Goal: Task Accomplishment & Management: Use online tool/utility

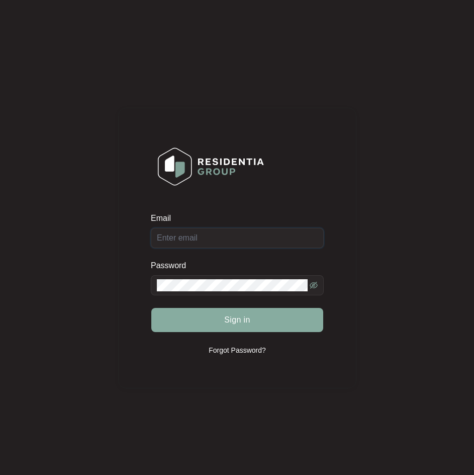
type input "[EMAIL_ADDRESS][DOMAIN_NAME]"
click at [217, 327] on button "Sign in" at bounding box center [237, 320] width 172 height 24
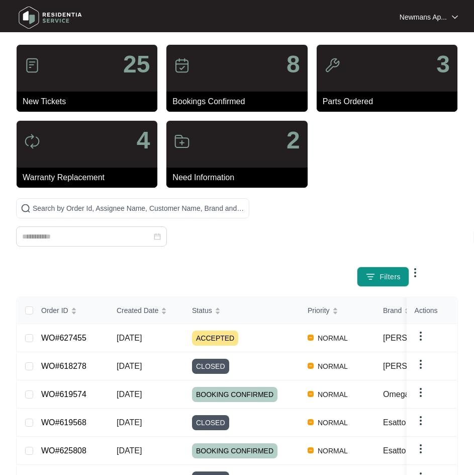
click at [97, 220] on div at bounding box center [132, 228] width 233 height 60
click at [97, 214] on span at bounding box center [132, 208] width 233 height 20
paste input "627455"
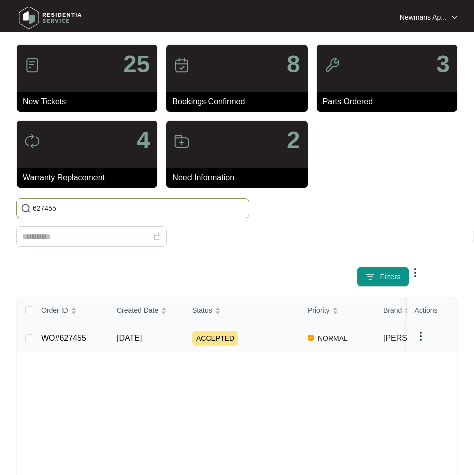
type input "627455"
click at [301, 341] on td "NORMAL" at bounding box center [337, 338] width 75 height 28
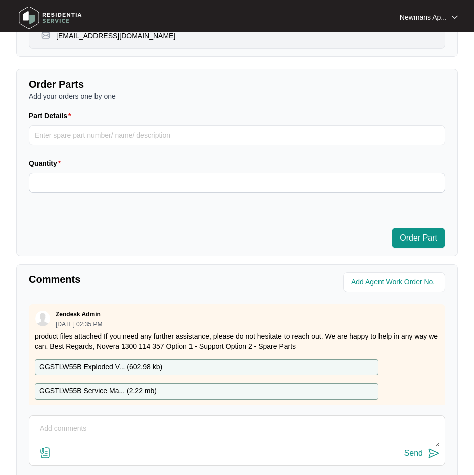
scroll to position [569, 0]
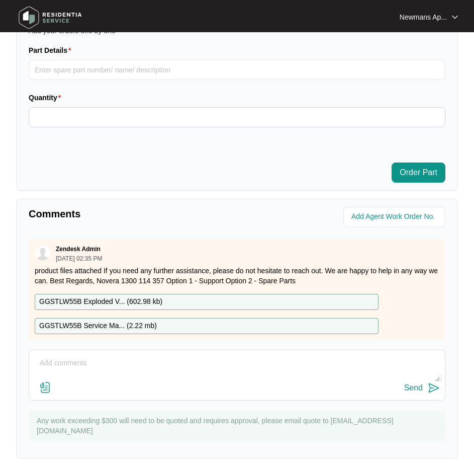
click at [167, 318] on div "GGSTLW55B Service Ma... ( 2.22 mb )" at bounding box center [207, 326] width 344 height 16
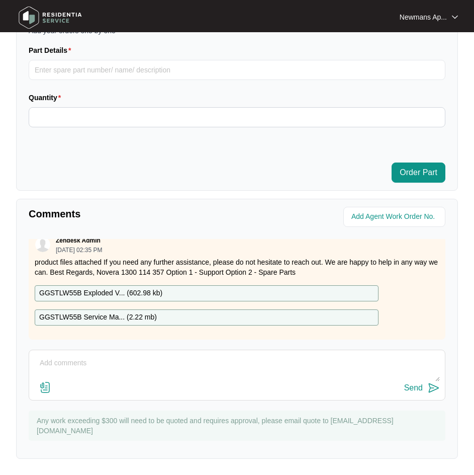
scroll to position [16, 0]
